Goal: Transaction & Acquisition: Download file/media

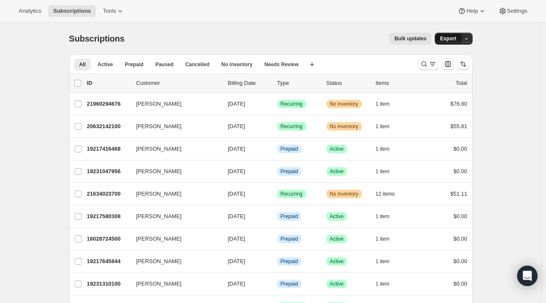
click at [451, 39] on span "Export" at bounding box center [448, 38] width 16 height 7
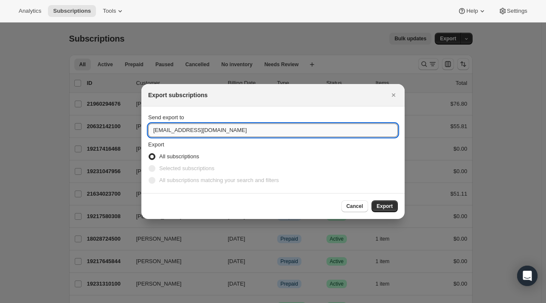
click at [249, 124] on input "support@fuelgoods.com" at bounding box center [273, 131] width 250 height 14
type input "cekerberg@fuelgoods.com"
click at [387, 206] on span "Export" at bounding box center [385, 206] width 16 height 7
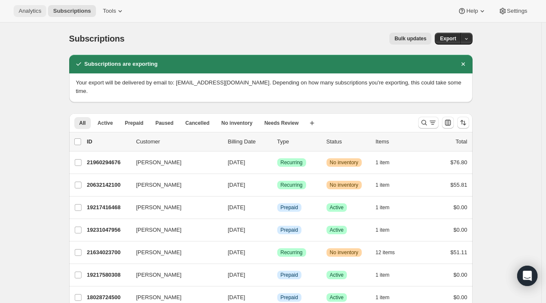
click at [31, 11] on span "Analytics" at bounding box center [30, 11] width 23 height 7
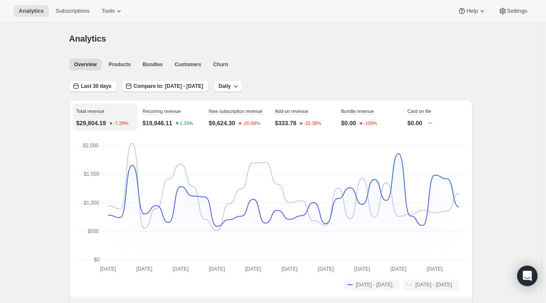
scroll to position [1, 0]
click at [107, 85] on span "Last 30 days" at bounding box center [96, 85] width 31 height 7
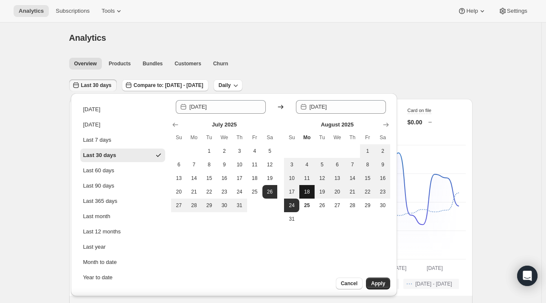
click at [304, 192] on span "18" at bounding box center [307, 192] width 8 height 7
type input "2025-08-18"
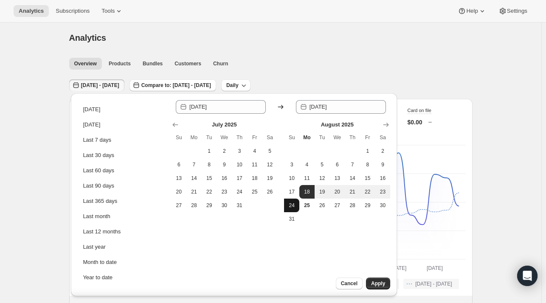
click at [294, 203] on span "24" at bounding box center [291, 205] width 8 height 7
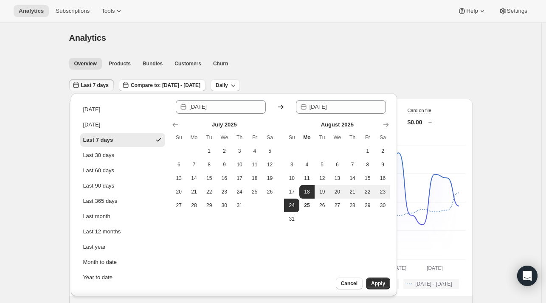
type input "2025-08-24"
click at [375, 281] on span "Apply" at bounding box center [378, 283] width 14 height 7
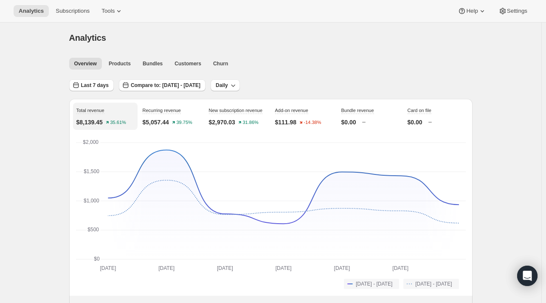
scroll to position [206, 0]
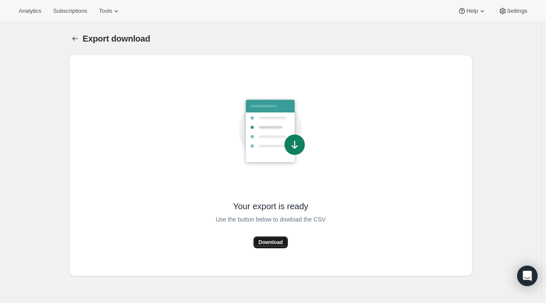
click at [273, 243] on span "Download" at bounding box center [271, 242] width 24 height 7
